Goal: Task Accomplishment & Management: Use online tool/utility

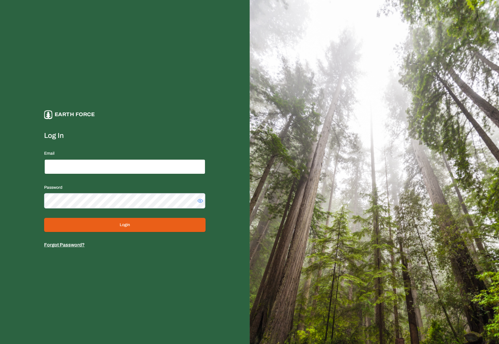
type input "**********"
click at [128, 221] on button "Login" at bounding box center [124, 225] width 161 height 14
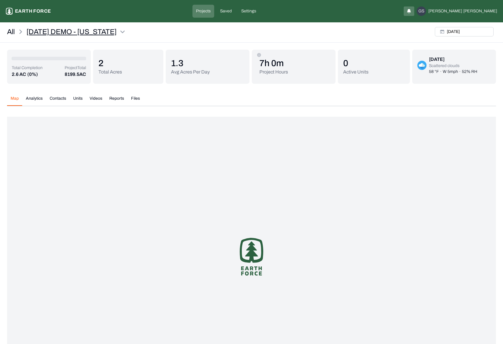
click at [126, 32] on html "[DATE] DEMO - [US_STATE] Earth force Projects Saved Settings GS [PERSON_NAME] A…" at bounding box center [251, 202] width 503 height 404
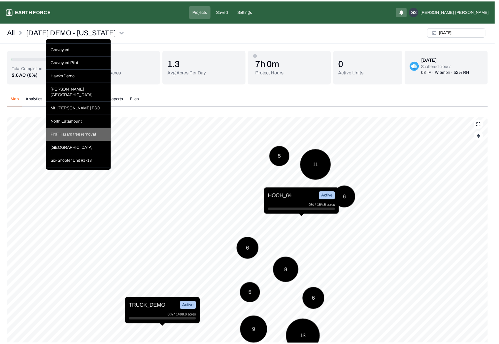
scroll to position [294, 0]
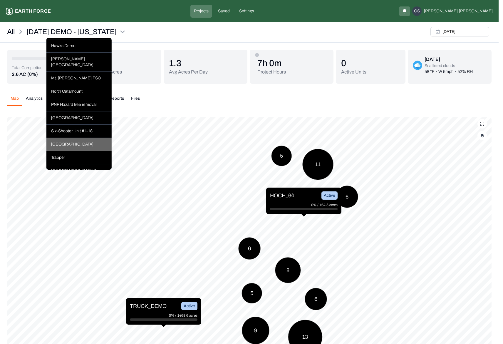
click at [70, 146] on div "[GEOGRAPHIC_DATA]" at bounding box center [78, 144] width 65 height 13
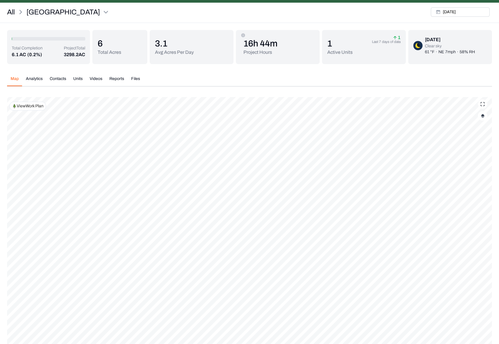
scroll to position [56, 0]
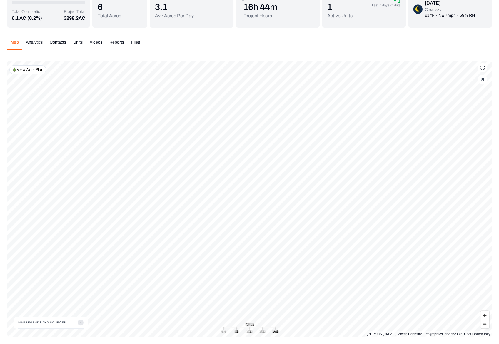
click at [238, 45] on div "Map Analytics Contacts Units Videos Reports Files" at bounding box center [249, 44] width 485 height 11
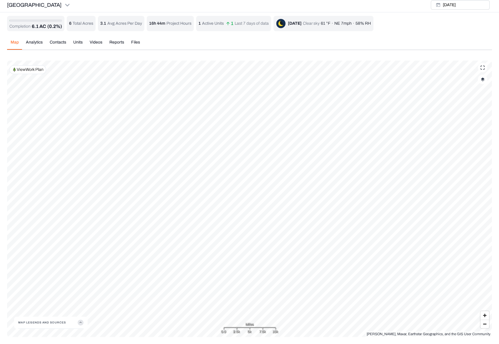
scroll to position [2, 0]
click at [321, 46] on div "Map Analytics Contacts Units Videos Reports Files" at bounding box center [249, 44] width 485 height 11
click at [323, 38] on div "Map Analytics Contacts Units Videos Reports Files [DATE] Polygons Displayed on …" at bounding box center [249, 186] width 485 height 302
click at [307, 41] on div "Map Analytics Contacts Units Videos Reports Files" at bounding box center [249, 44] width 485 height 11
click at [309, 50] on div "Map Analytics Contacts Units Videos Reports Files [DATE] Polygons Displayed on …" at bounding box center [249, 186] width 485 height 302
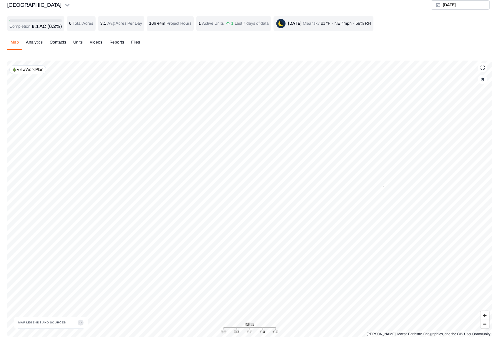
click at [341, 35] on div "Map Analytics Contacts Units Videos Reports Files [DATE] Polygons Displayed on …" at bounding box center [249, 186] width 485 height 302
click at [124, 5] on div "Sleighville [DATE]" at bounding box center [249, 5] width 499 height 14
click at [193, 51] on div "Map Analytics Contacts Units Videos Reports Files [DATE] Polygons Displayed on …" at bounding box center [249, 186] width 485 height 302
click at [196, 49] on div "Map Analytics Contacts Units Videos Reports Files" at bounding box center [249, 44] width 485 height 11
click at [30, 72] on p "View Work Plan" at bounding box center [30, 70] width 27 height 6
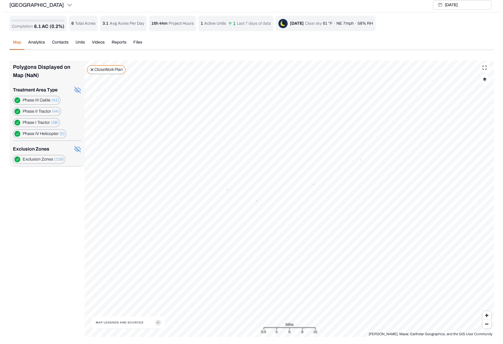
scroll to position [0, 0]
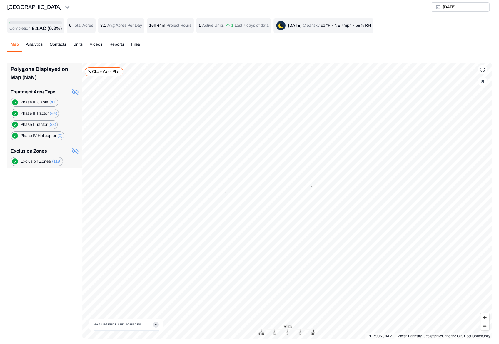
click at [50, 160] on label "Exclusion Zones (119)" at bounding box center [40, 161] width 41 height 6
click at [18, 160] on button "Exclusion Zones (119)" at bounding box center [15, 161] width 6 height 6
click at [50, 160] on label "Exclusion Zones (119)" at bounding box center [40, 161] width 41 height 6
click at [18, 160] on button "Exclusion Zones (119)" at bounding box center [15, 161] width 6 height 6
type button "on"
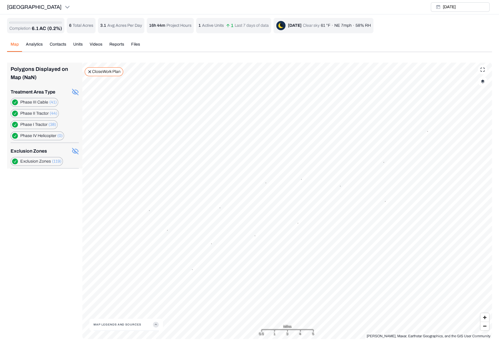
click at [367, 42] on div "Map Analytics Contacts Units Videos Reports Files" at bounding box center [249, 46] width 485 height 11
click at [38, 136] on label "Phase IV Helicopter (0)" at bounding box center [41, 136] width 42 height 6
click at [16, 135] on Helicopter "button" at bounding box center [15, 136] width 6 height 6
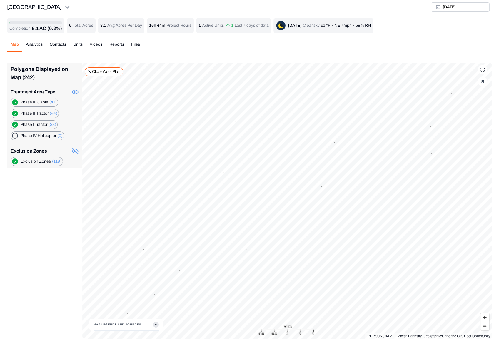
click at [16, 135] on Helicopter "button" at bounding box center [15, 136] width 6 height 6
click at [16, 122] on Tractor "button" at bounding box center [15, 125] width 6 height 6
click at [203, 44] on div "Map Analytics Contacts Units Videos Reports Files" at bounding box center [249, 46] width 485 height 11
drag, startPoint x: 13, startPoint y: 75, endPoint x: 24, endPoint y: 75, distance: 11.8
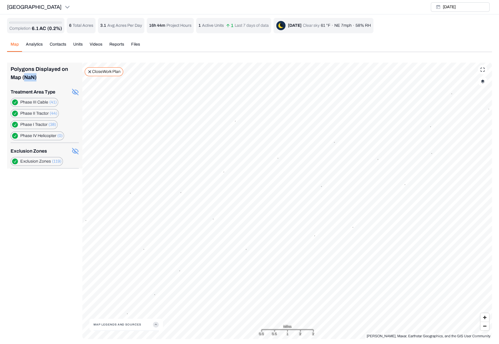
click at [24, 75] on div "Polygons Displayed on Map (NaN)" at bounding box center [45, 73] width 68 height 21
click at [29, 77] on div "Polygons Displayed on Map (NaN)" at bounding box center [45, 73] width 68 height 21
click at [161, 44] on div "Map Analytics Contacts Units Videos Reports Files" at bounding box center [249, 46] width 485 height 11
click at [15, 101] on Cable "button" at bounding box center [15, 102] width 6 height 6
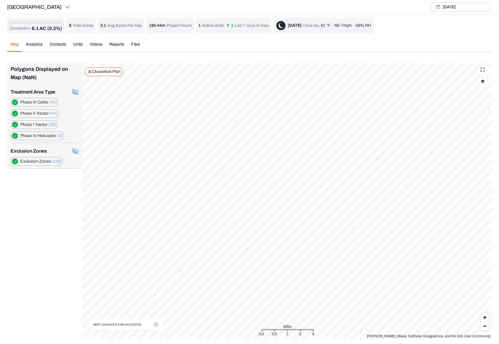
click at [16, 123] on Tractor "button" at bounding box center [15, 125] width 6 height 6
click at [15, 124] on Tractor "button" at bounding box center [15, 125] width 6 height 6
click at [14, 136] on Helicopter "button" at bounding box center [15, 136] width 6 height 6
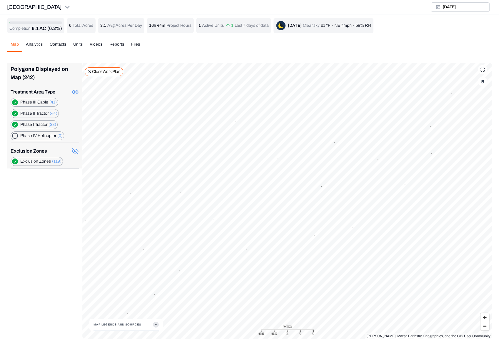
click at [14, 136] on Helicopter "button" at bounding box center [15, 136] width 6 height 6
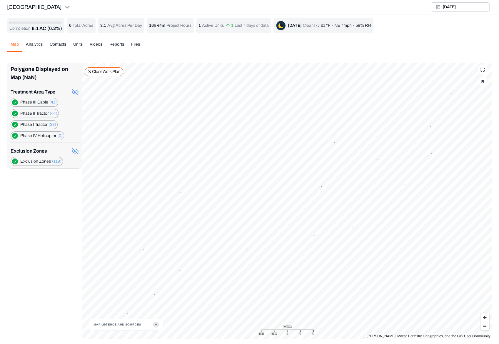
click at [14, 136] on Helicopter "button" at bounding box center [15, 136] width 6 height 6
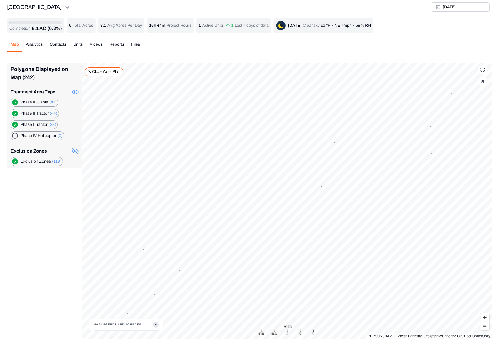
click at [14, 135] on Helicopter "button" at bounding box center [15, 136] width 6 height 6
click at [154, 325] on icon "button" at bounding box center [156, 325] width 6 height 6
click at [14, 160] on button "Exclusion Zones (119)" at bounding box center [15, 161] width 6 height 6
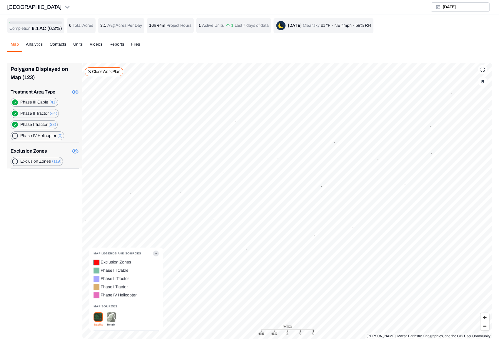
click at [14, 160] on button "on" at bounding box center [15, 161] width 6 height 6
click at [15, 136] on Helicopter "button" at bounding box center [15, 136] width 6 height 6
click at [15, 124] on Tractor "button" at bounding box center [15, 125] width 6 height 6
click at [15, 114] on Tractor "button" at bounding box center [15, 114] width 6 height 6
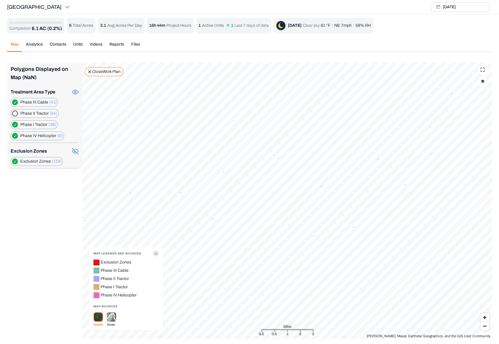
click at [15, 114] on Tractor "button" at bounding box center [15, 114] width 6 height 6
click at [14, 103] on Cable "button" at bounding box center [15, 102] width 6 height 6
click at [36, 6] on html "Sleighville Earth force Projects Saved Settings GS [PERSON_NAME] [GEOGRAPHIC_DA…" at bounding box center [249, 173] width 499 height 346
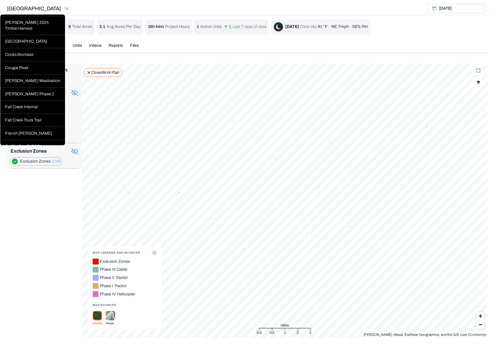
scroll to position [147, 0]
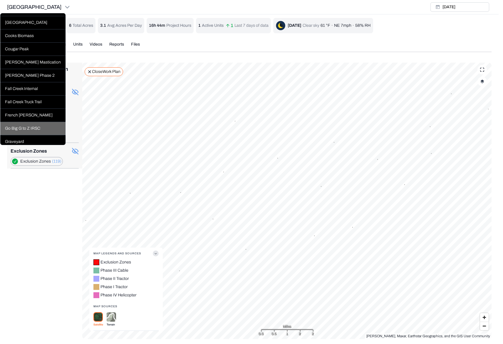
click at [25, 135] on div "Go Big G to Z IRSC" at bounding box center [32, 128] width 65 height 13
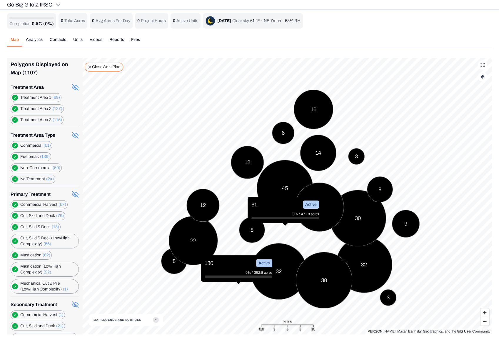
click at [156, 322] on icon "button" at bounding box center [156, 320] width 6 height 6
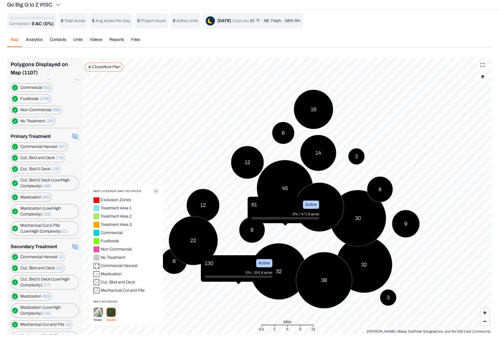
scroll to position [59, 0]
click at [14, 194] on button "button" at bounding box center [15, 196] width 6 height 6
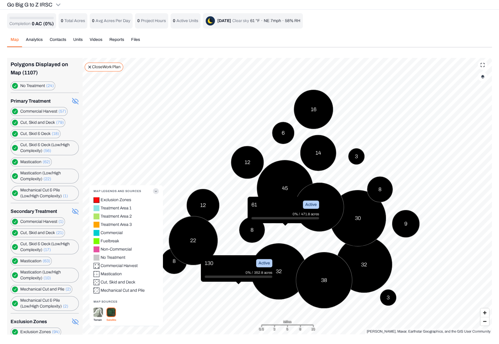
scroll to position [95, 0]
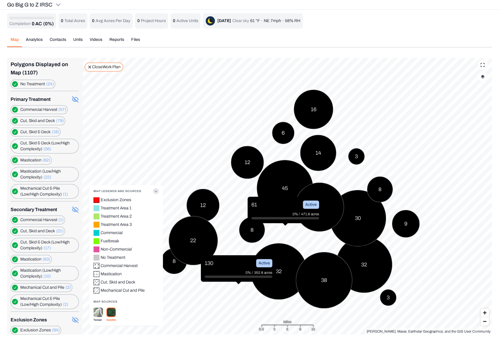
click at [14, 190] on Complexity\) "button" at bounding box center [15, 191] width 6 height 6
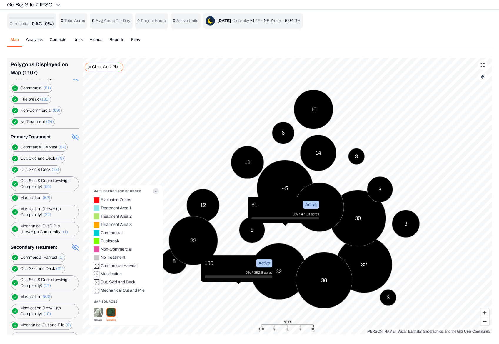
scroll to position [0, 0]
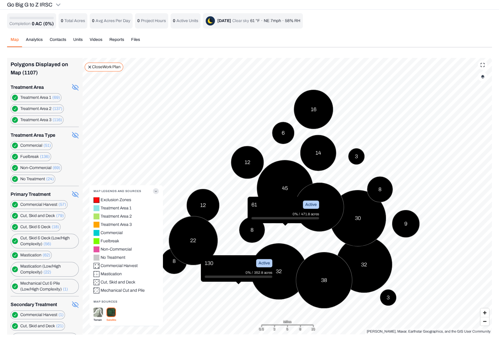
click at [155, 191] on icon "button" at bounding box center [156, 191] width 6 height 6
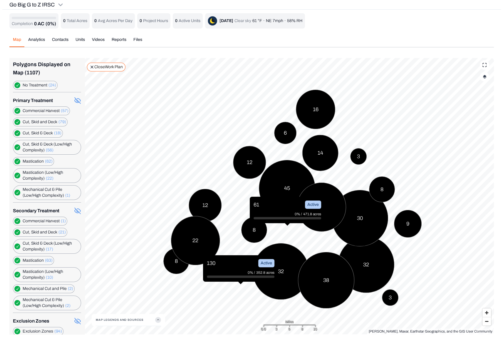
scroll to position [95, 0]
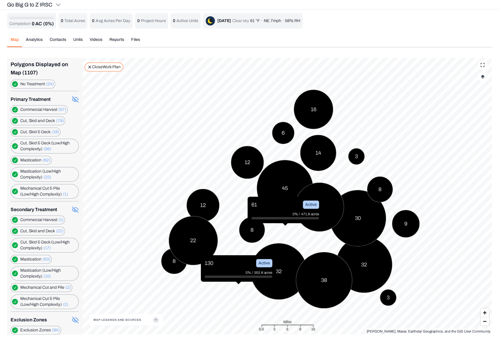
click at [14, 327] on button "Exclusion Zones (94)" at bounding box center [15, 330] width 6 height 6
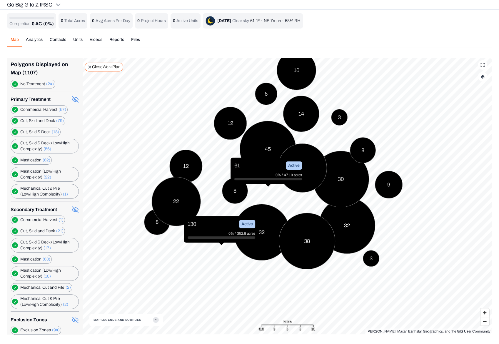
click at [57, 5] on html "Go Big G to Z IRSC Earth force Projects Saved Settings GS [PERSON_NAME] Go Big …" at bounding box center [249, 170] width 499 height 341
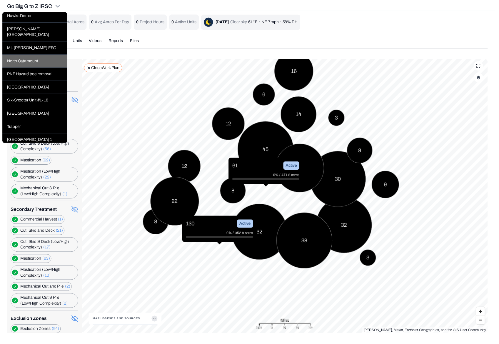
scroll to position [323, 0]
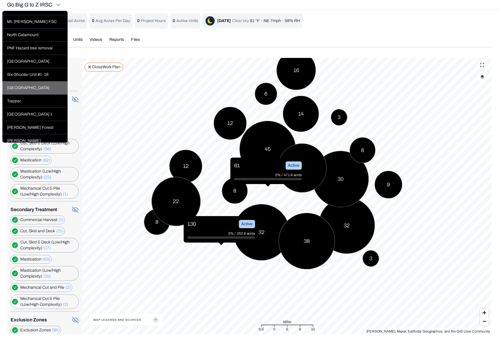
click at [32, 91] on div "[GEOGRAPHIC_DATA]" at bounding box center [34, 87] width 65 height 13
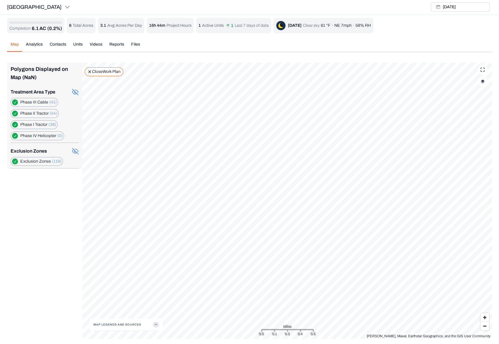
click at [173, 7] on div "Sleighville [DATE]" at bounding box center [249, 7] width 499 height 14
click at [108, 4] on div "Sleighville [DATE]" at bounding box center [249, 7] width 499 height 14
click at [137, 48] on div "Completion 6.1 AC (0.2%) 6 Total Acres 3.1 Avg Acres Per Day 16h 44m Project Ho…" at bounding box center [249, 178] width 485 height 321
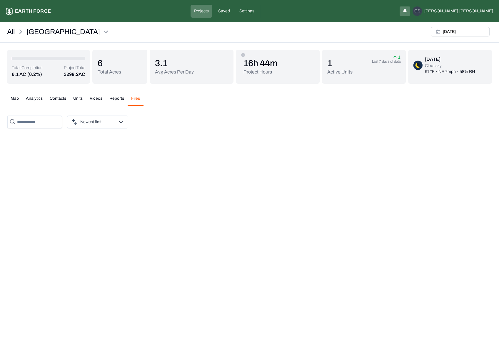
click at [16, 99] on div "Map Analytics Contacts Units Videos Reports Files [DATE] Polygons Displayed on …" at bounding box center [249, 112] width 485 height 42
